Goal: Task Accomplishment & Management: Use online tool/utility

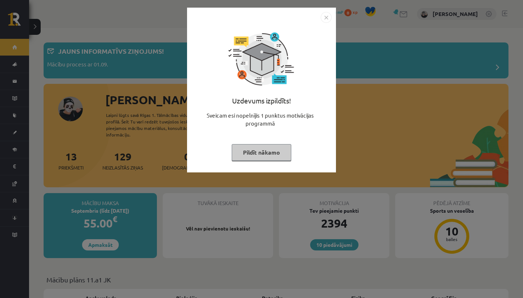
click at [322, 16] on img "Close" at bounding box center [326, 17] width 11 height 11
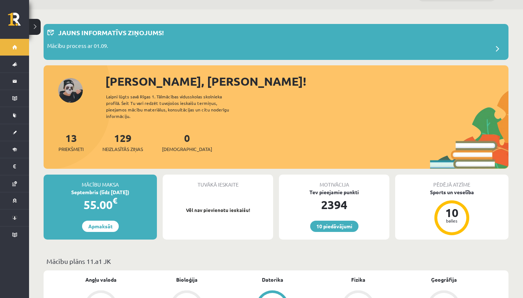
scroll to position [19, 0]
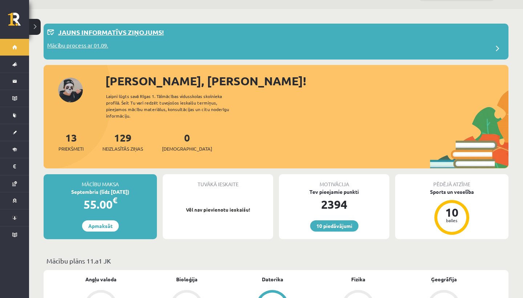
click at [142, 52] on div "Mācību process ar 01.09." at bounding box center [276, 48] width 458 height 15
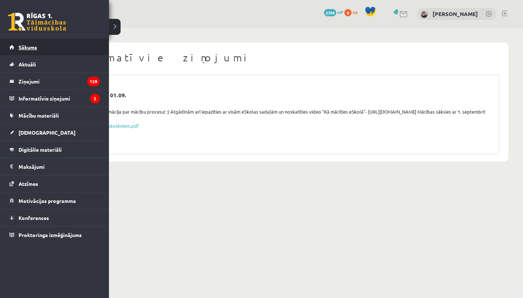
click at [20, 50] on link "Sākums" at bounding box center [54, 47] width 90 height 17
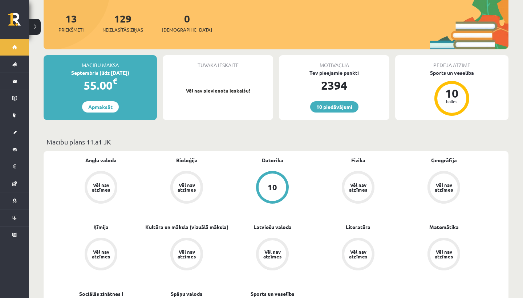
scroll to position [149, 0]
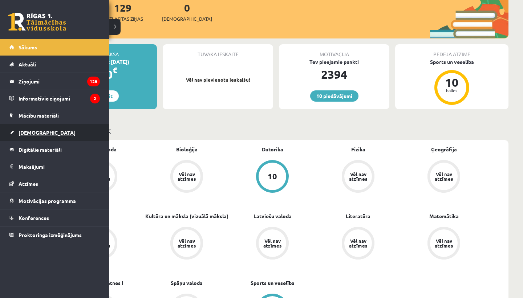
click at [28, 133] on span "[DEMOGRAPHIC_DATA]" at bounding box center [47, 132] width 57 height 7
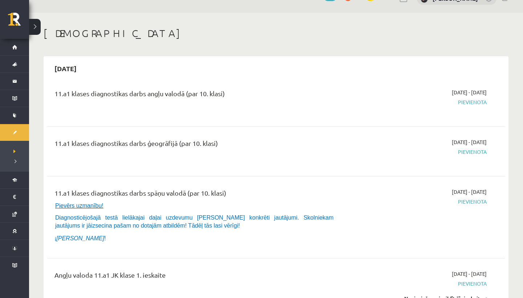
scroll to position [17, 0]
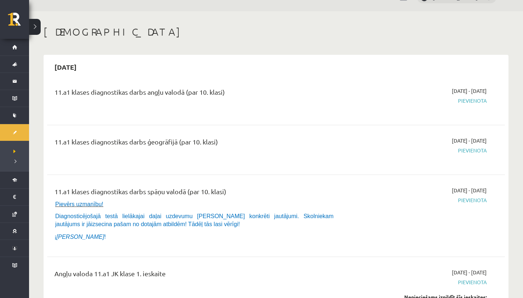
click at [306, 137] on div "11.a1 klases diagnostikas darbs ģeogrāfijā (par 10. klasi)" at bounding box center [196, 143] width 284 height 13
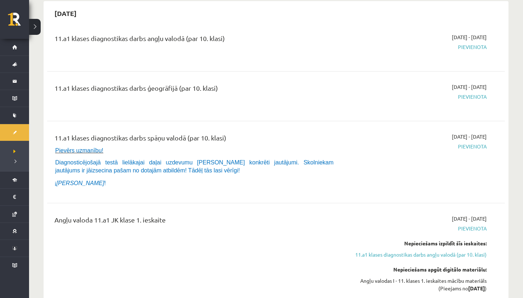
scroll to position [0, 0]
